Goal: Task Accomplishment & Management: Manage account settings

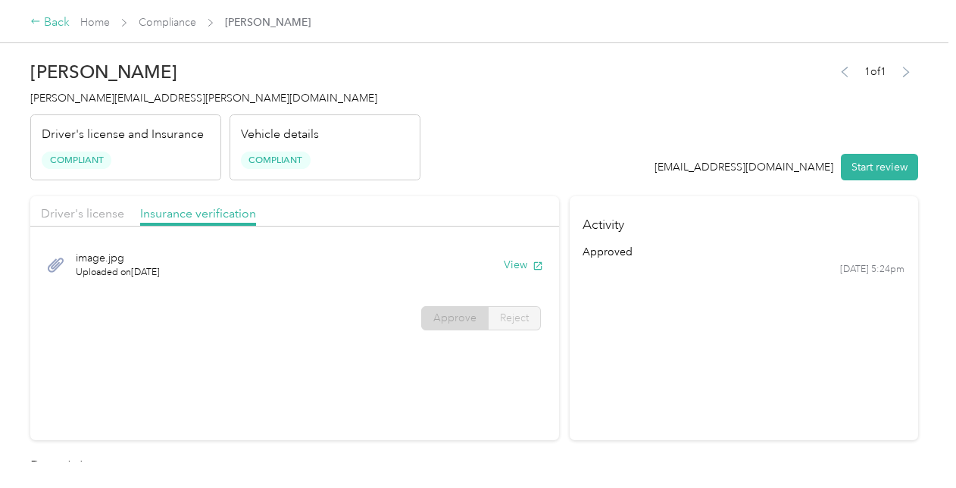
click at [44, 17] on div "Back" at bounding box center [49, 23] width 39 height 18
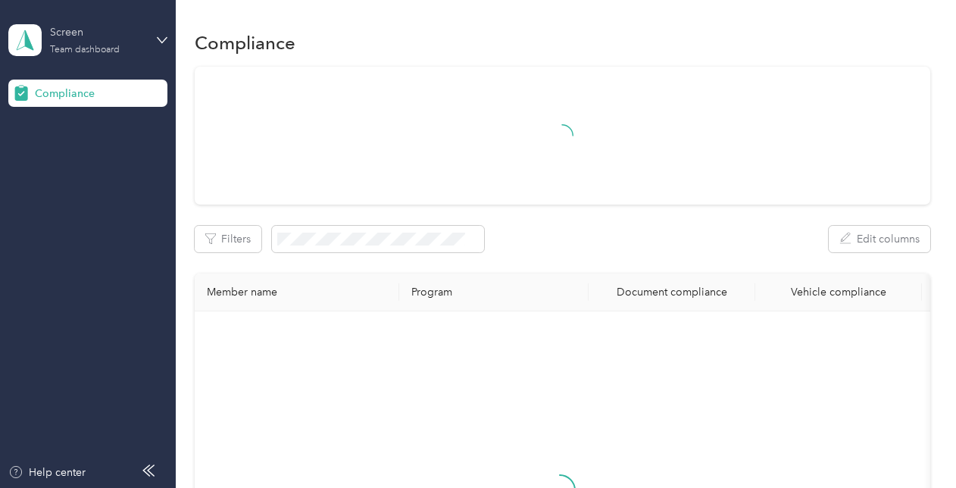
click at [54, 36] on div "Screen" at bounding box center [97, 32] width 95 height 16
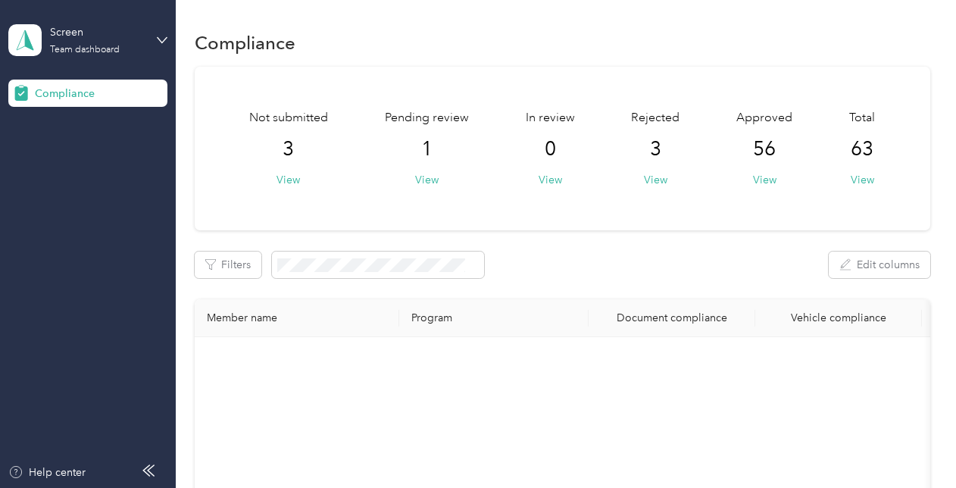
click at [65, 144] on div "Team dashboard Log out" at bounding box center [168, 135] width 298 height 61
click at [92, 51] on div "Team dashboard" at bounding box center [85, 49] width 70 height 9
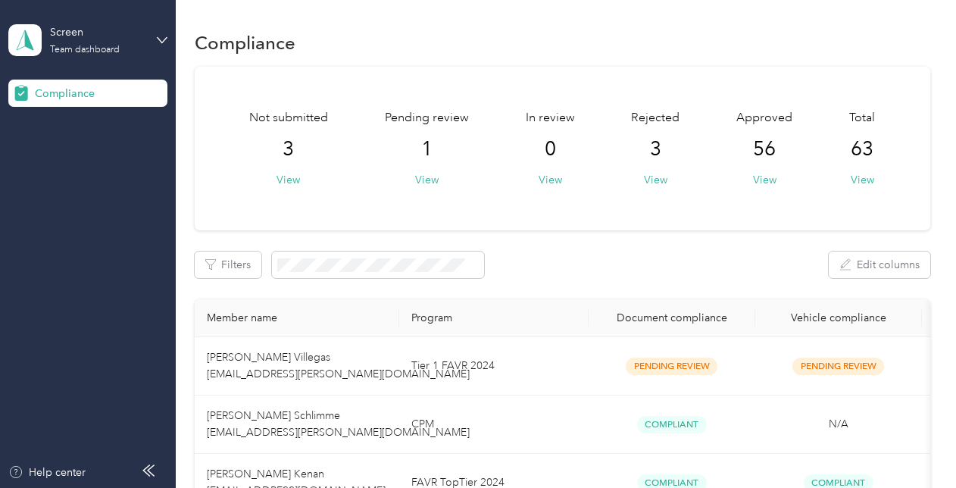
click at [87, 162] on div "Log out" at bounding box center [168, 159] width 298 height 27
